Goal: Task Accomplishment & Management: Complete application form

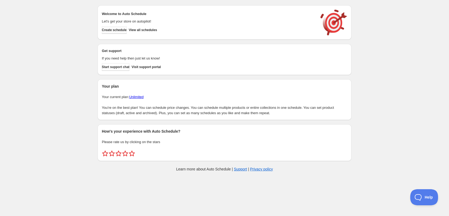
click at [120, 31] on span "Create schedule" at bounding box center [114, 30] width 25 height 4
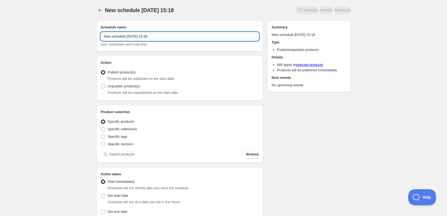
click at [164, 34] on input "New schedule [DATE] 15:18" at bounding box center [180, 36] width 158 height 9
type input "[DATE]"
click at [80, 84] on div "[DATE]. This page is ready [DATE] Duplicate Activate Deactivate More actions Du…" at bounding box center [223, 204] width 447 height 408
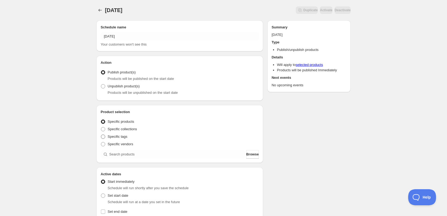
click at [102, 136] on span at bounding box center [103, 136] width 4 height 4
click at [101, 135] on input "Specific tags" at bounding box center [101, 134] width 0 height 0
radio input "true"
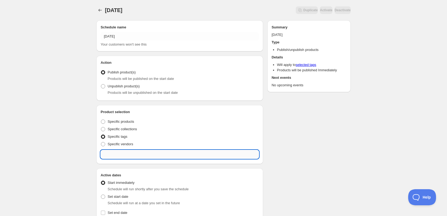
click at [134, 153] on input "text" at bounding box center [180, 154] width 158 height 9
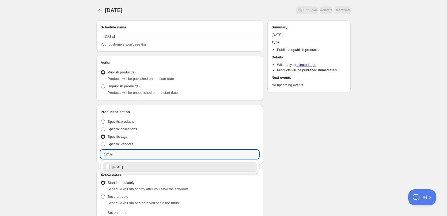
click at [129, 164] on div "[DATE]" at bounding box center [180, 166] width 150 height 7
type input "[DATE]"
checkbox input "true"
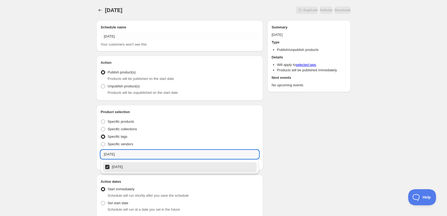
type input "[DATE]"
click at [82, 140] on div "[DATE]. This page is ready [DATE] Duplicate Activate Deactivate More actions Du…" at bounding box center [223, 207] width 447 height 415
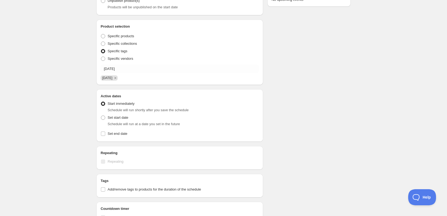
scroll to position [160, 0]
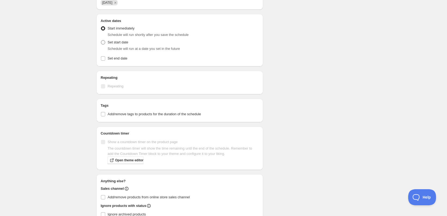
click at [102, 42] on span at bounding box center [103, 42] width 4 height 4
click at [101, 40] on input "Set start date" at bounding box center [101, 40] width 0 height 0
radio input "true"
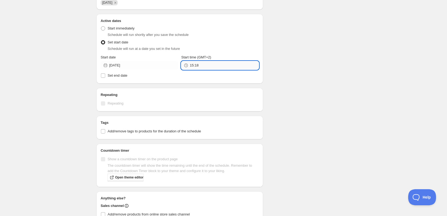
click at [204, 64] on input "15:18" at bounding box center [224, 65] width 69 height 9
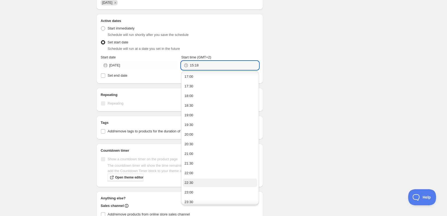
scroll to position [42, 0]
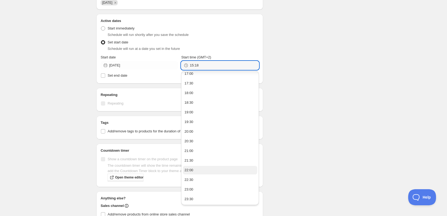
click at [196, 171] on button "22:00" at bounding box center [220, 170] width 74 height 9
type input "22:00"
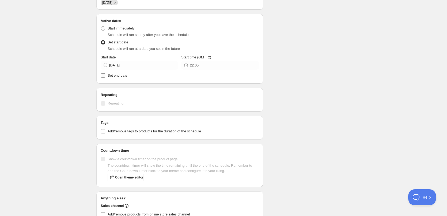
click at [109, 74] on span "Set end date" at bounding box center [118, 75] width 20 height 4
click at [105, 74] on input "Set end date" at bounding box center [103, 75] width 4 height 4
checkbox input "true"
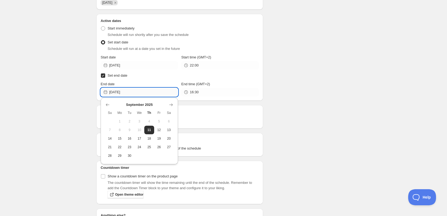
click at [155, 91] on input "[DATE]" at bounding box center [143, 92] width 69 height 9
click at [158, 126] on button "12" at bounding box center [159, 129] width 10 height 9
type input "[DATE]"
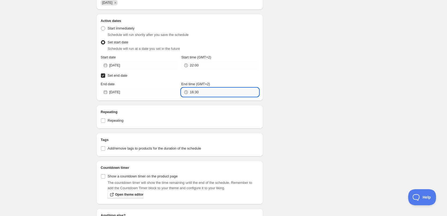
click at [206, 94] on input "16:30" at bounding box center [224, 92] width 69 height 9
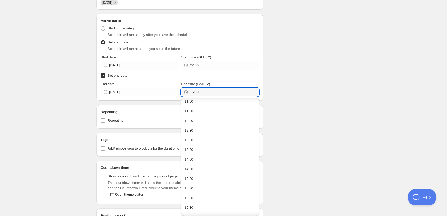
scroll to position [346, 0]
click at [194, 181] on button "22:00" at bounding box center [220, 181] width 74 height 9
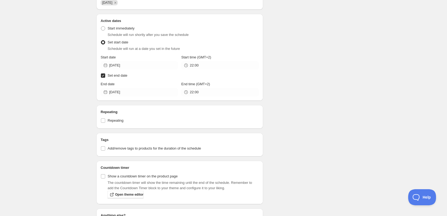
click at [292, 102] on div "Schedule name [DATE] Your customers won't see this Action Action Publish produc…" at bounding box center [221, 80] width 258 height 448
click at [196, 90] on input "22:00" at bounding box center [224, 92] width 69 height 9
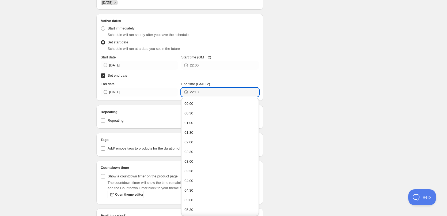
type input "22:10"
click at [286, 86] on div "Schedule name [DATE] Your customers won't see this Action Action Publish produc…" at bounding box center [221, 80] width 258 height 448
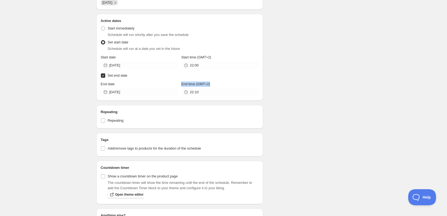
drag, startPoint x: 216, startPoint y: 84, endPoint x: 162, endPoint y: 82, distance: 53.8
click at [179, 81] on div "Active Date Type Start immediately Schedule will run shortly after you save the…" at bounding box center [180, 60] width 158 height 73
click at [44, 91] on div "[DATE]. This page is ready [DATE] Duplicate Activate Deactivate More actions Du…" at bounding box center [223, 77] width 447 height 475
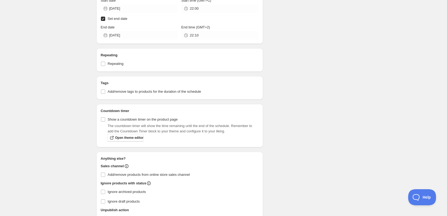
scroll to position [259, 0]
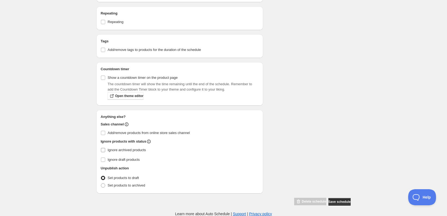
click at [132, 150] on span "Ignore archived products" at bounding box center [127, 150] width 38 height 4
click at [105, 150] on input "Ignore archived products" at bounding box center [103, 150] width 4 height 4
checkbox input "true"
click at [129, 186] on span "Set products to archived" at bounding box center [126, 185] width 37 height 4
click at [101, 183] on input "Set products to archived" at bounding box center [101, 183] width 0 height 0
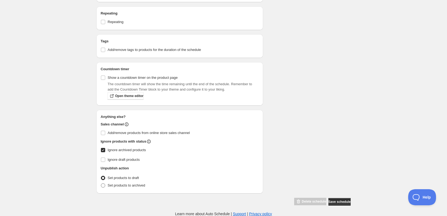
radio input "true"
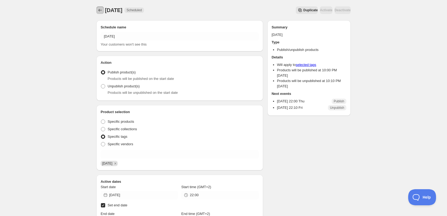
click at [102, 9] on icon "Schedules" at bounding box center [99, 9] width 5 height 5
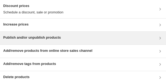
click at [37, 17] on div "Publish and/or unpublish products" at bounding box center [83, 38] width 166 height 13
